Goal: Task Accomplishment & Management: Complete application form

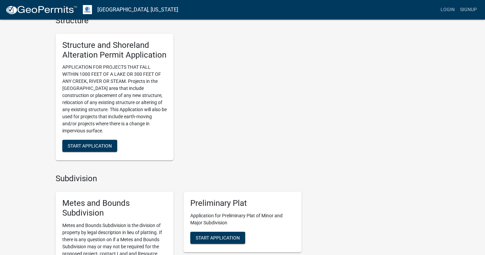
scroll to position [465, 0]
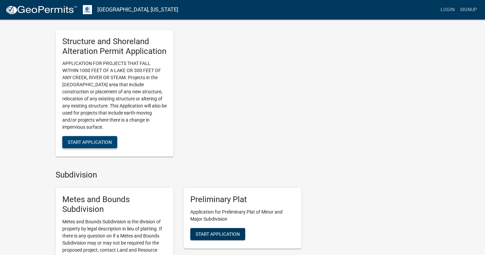
click at [97, 139] on span "Start Application" at bounding box center [90, 141] width 44 height 5
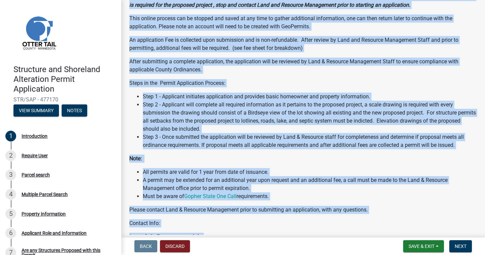
scroll to position [88, 0]
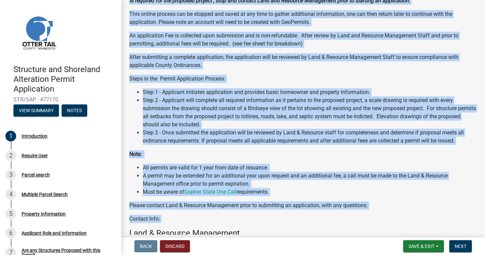
drag, startPoint x: 209, startPoint y: 65, endPoint x: 205, endPoint y: 225, distance: 160.1
click at [205, 225] on div "Welcome to the [GEOGRAPHIC_DATA] Structure and Shoreland Alteration Permit Appl…" at bounding box center [303, 129] width 348 height 358
click at [212, 217] on p "Contact Info:" at bounding box center [303, 219] width 348 height 8
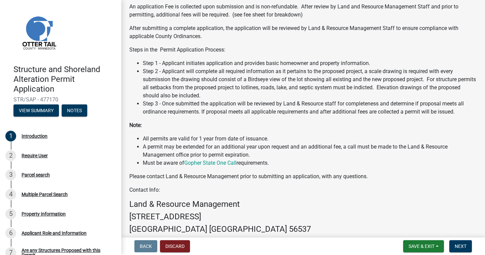
scroll to position [116, 0]
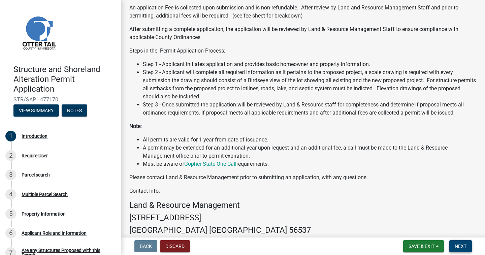
click at [463, 245] on span "Next" at bounding box center [461, 246] width 12 height 5
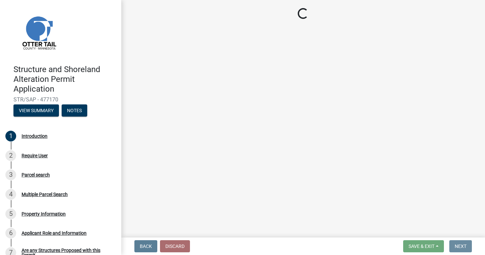
scroll to position [0, 0]
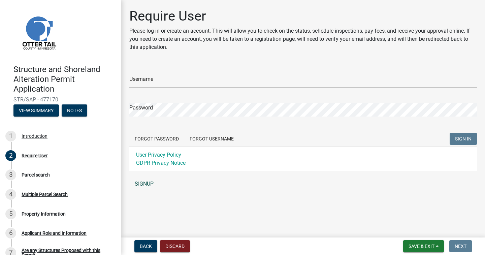
click at [146, 181] on link "SIGNUP" at bounding box center [303, 183] width 348 height 13
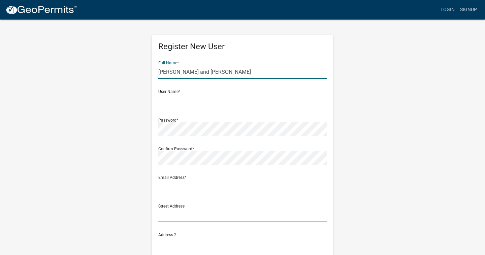
type input "Dave and Carol Svingen"
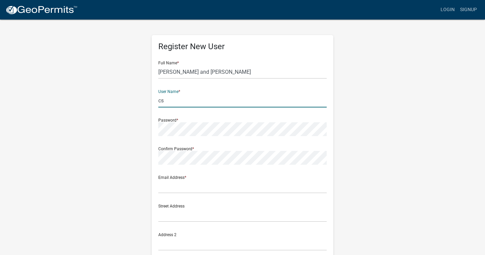
type input "c"
click at [324, 100] on input "Frankie" at bounding box center [242, 101] width 168 height 14
type input "F"
type input "Svingen"
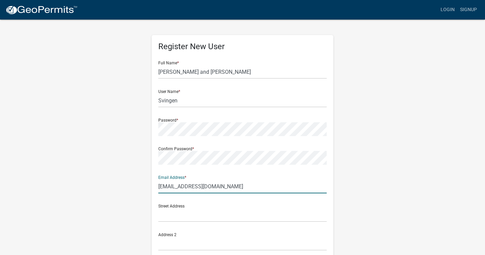
type input "csvingen@gmail.com"
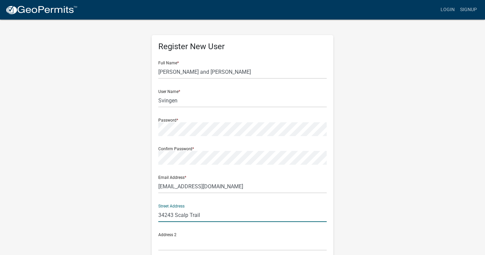
type input "34243 Scalp Trail"
click at [190, 231] on div "Address 2" at bounding box center [242, 238] width 168 height 23
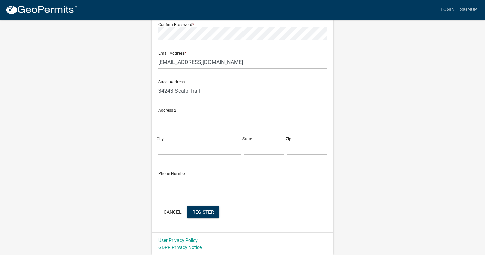
scroll to position [124, 0]
type input "Frazee"
type input "MN"
type input "56544"
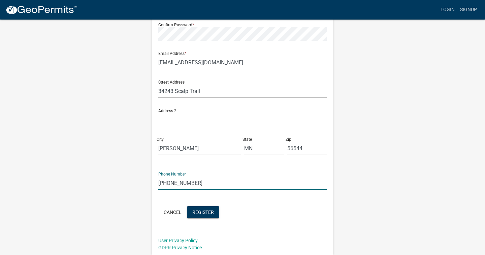
type input "507-920-5427"
click at [264, 202] on form "Full Name * Dave and Carol Svingen User Name * Svingen Password * Confirm Passw…" at bounding box center [242, 76] width 168 height 288
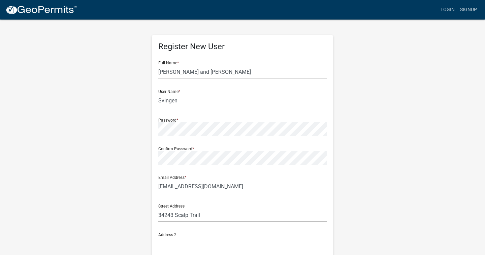
scroll to position [0, 0]
click at [182, 71] on input "Dave and Carol Svingen" at bounding box center [242, 72] width 168 height 14
type input "Carol Svingen"
click at [271, 87] on div "User Name * Svingen" at bounding box center [242, 95] width 168 height 23
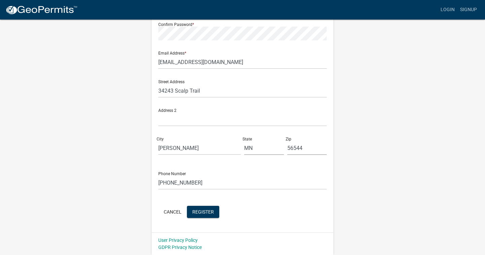
scroll to position [124, 0]
click at [203, 211] on span "Register" at bounding box center [203, 211] width 22 height 5
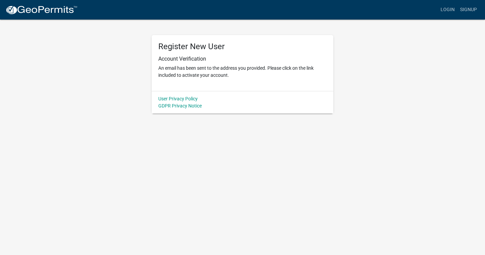
scroll to position [0, 0]
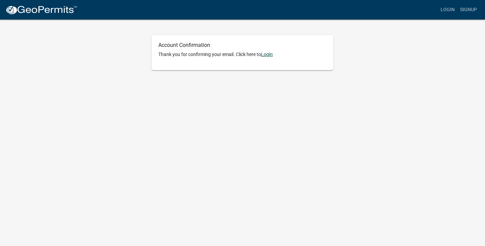
click at [271, 53] on link "Login" at bounding box center [267, 54] width 12 height 5
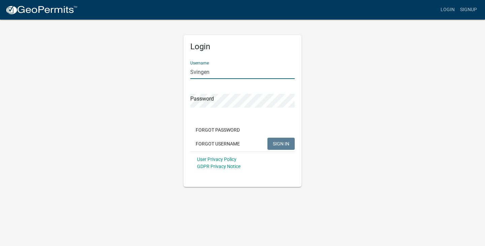
type input "Svingen"
click at [281, 142] on span "SIGN IN" at bounding box center [281, 142] width 17 height 5
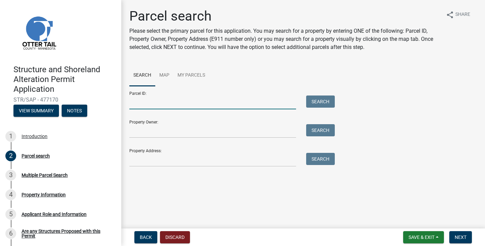
click at [140, 105] on input "Parcel ID:" at bounding box center [212, 102] width 167 height 14
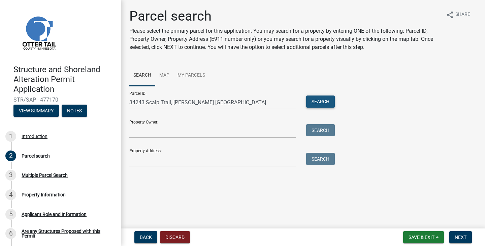
click at [322, 100] on button "Search" at bounding box center [320, 101] width 29 height 12
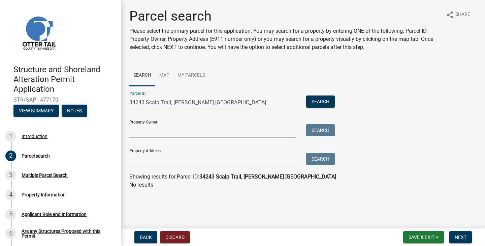
click at [204, 101] on input "34243 Scalp Trail, Frazee MN" at bounding box center [212, 102] width 167 height 14
type input "3"
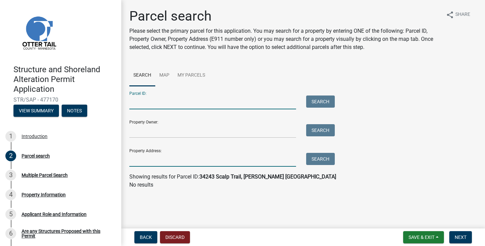
click at [138, 160] on input "Property Address:" at bounding box center [212, 160] width 167 height 14
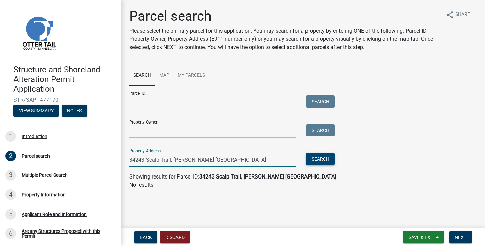
type input "34243 Scalp Trail, Frazee MN"
click at [321, 158] on button "Search" at bounding box center [320, 159] width 29 height 12
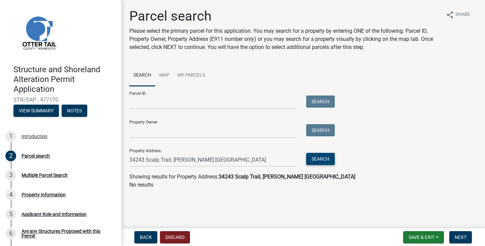
click at [321, 158] on button "Search" at bounding box center [320, 159] width 29 height 12
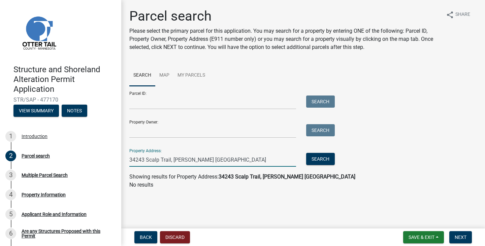
drag, startPoint x: 131, startPoint y: 160, endPoint x: 208, endPoint y: 166, distance: 77.0
click at [208, 166] on input "34243 Scalp Trail, Frazee MN" at bounding box center [212, 160] width 167 height 14
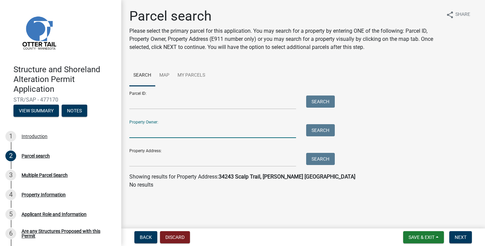
click at [145, 133] on input "Property Owner:" at bounding box center [212, 131] width 167 height 14
type input "David and Carol Svingen"
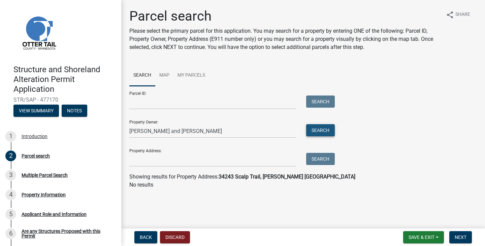
click at [321, 127] on button "Search" at bounding box center [320, 130] width 29 height 12
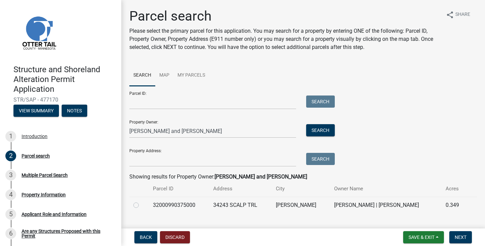
click at [402, 102] on div "Parcel ID: Search Property Owner: David and Carol Svingen Search Property Addre…" at bounding box center [303, 126] width 348 height 81
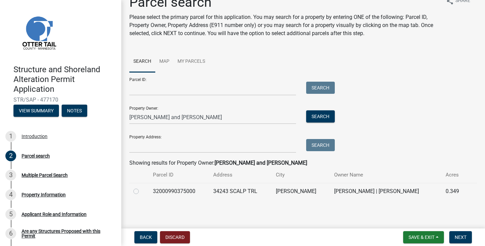
scroll to position [13, 0]
click at [142, 187] on label at bounding box center [142, 187] width 0 height 0
click at [142, 190] on input "radio" at bounding box center [144, 189] width 4 height 4
radio input "true"
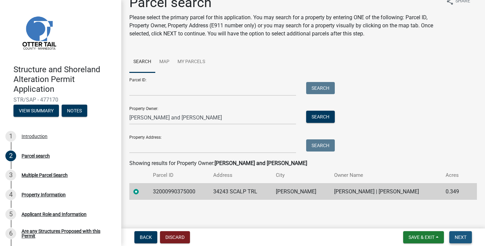
click at [461, 234] on span "Next" at bounding box center [461, 236] width 12 height 5
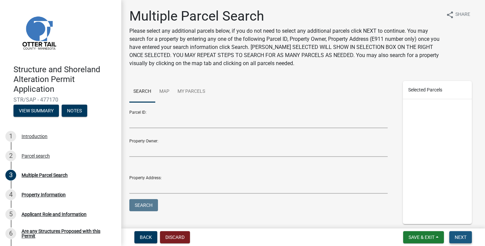
click at [458, 237] on span "Next" at bounding box center [461, 236] width 12 height 5
